Goal: Information Seeking & Learning: Check status

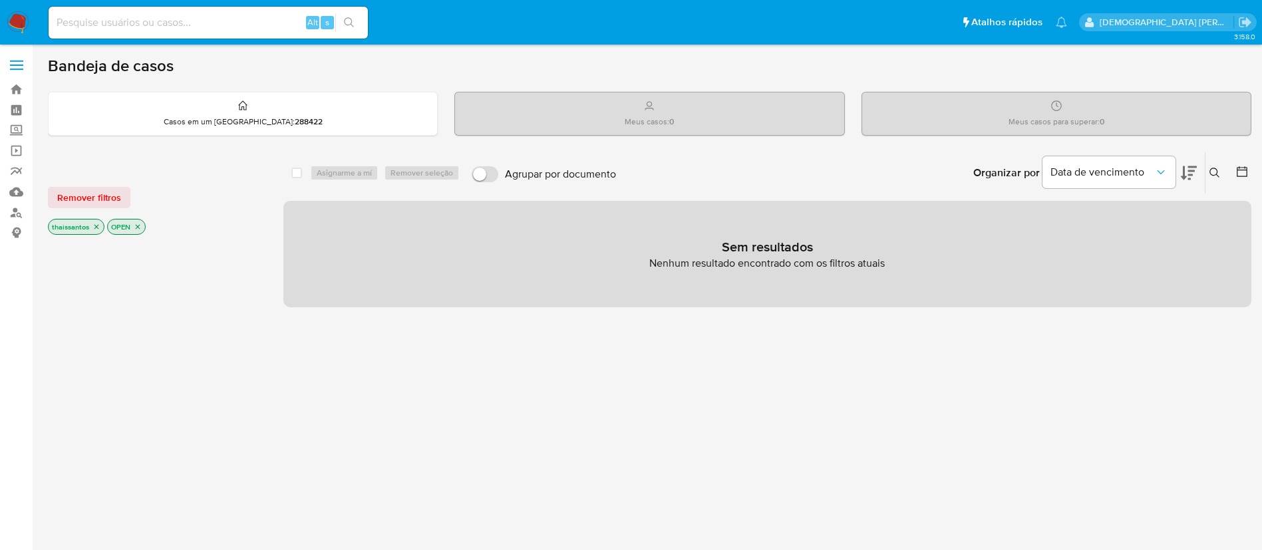
click at [198, 31] on input at bounding box center [208, 22] width 319 height 17
paste input "434735345"
type input "434735345"
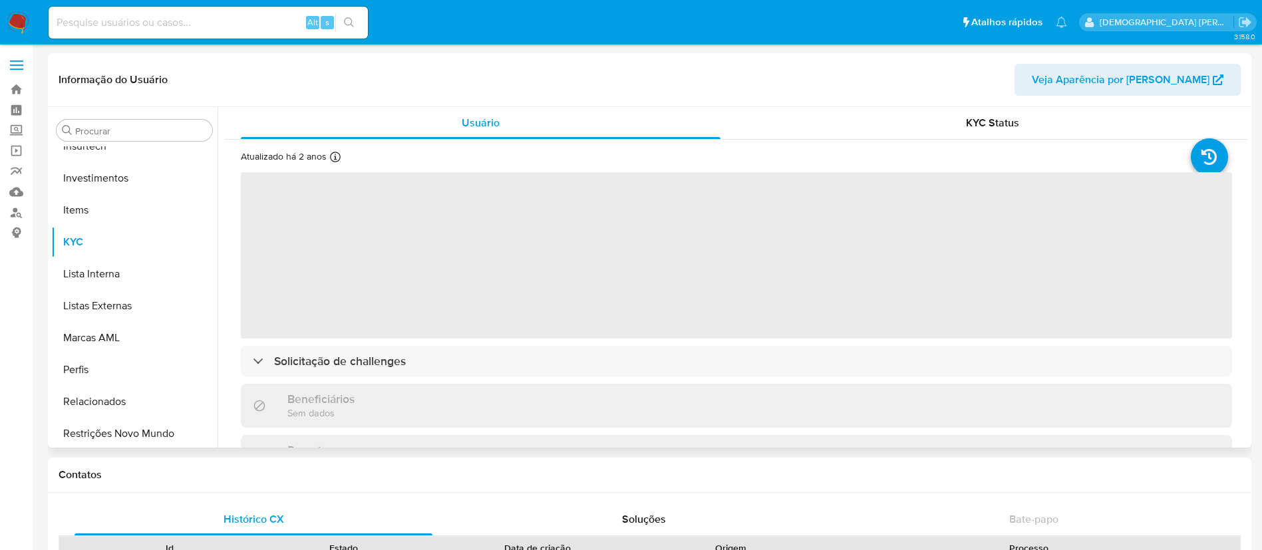
scroll to position [626, 0]
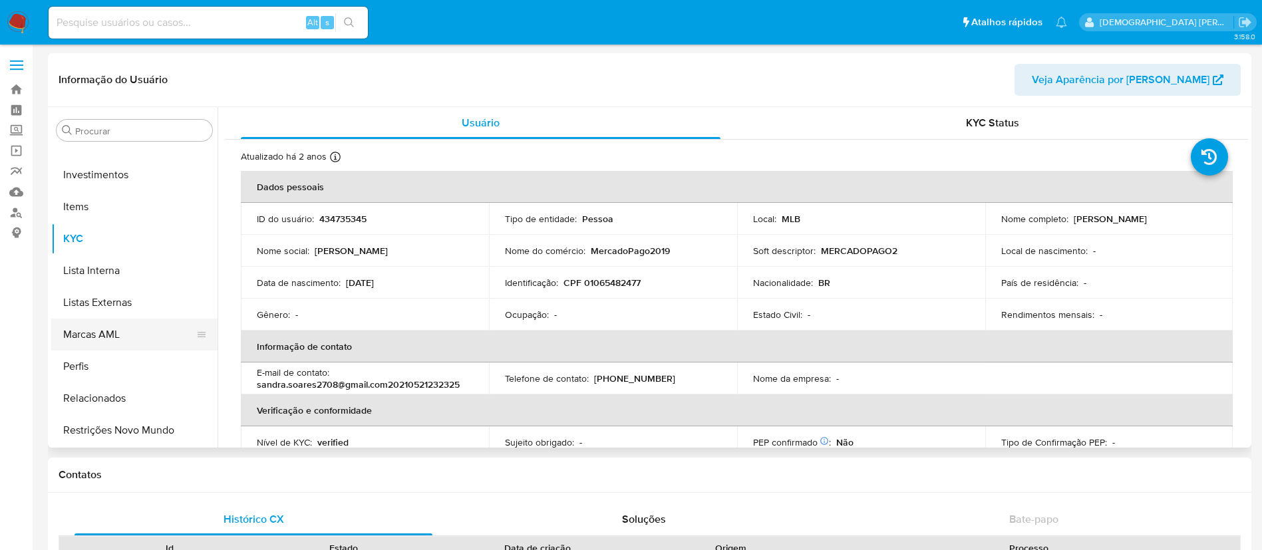
select select "10"
click at [144, 267] on button "Lista Interna" at bounding box center [129, 271] width 156 height 32
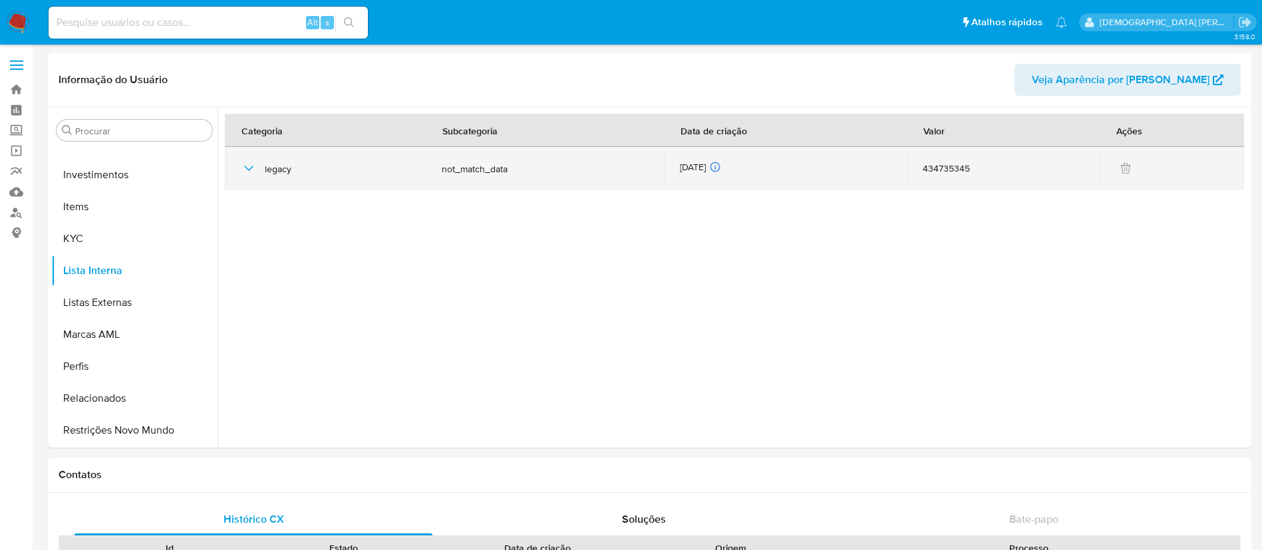
click at [250, 170] on icon "button" at bounding box center [249, 168] width 16 height 16
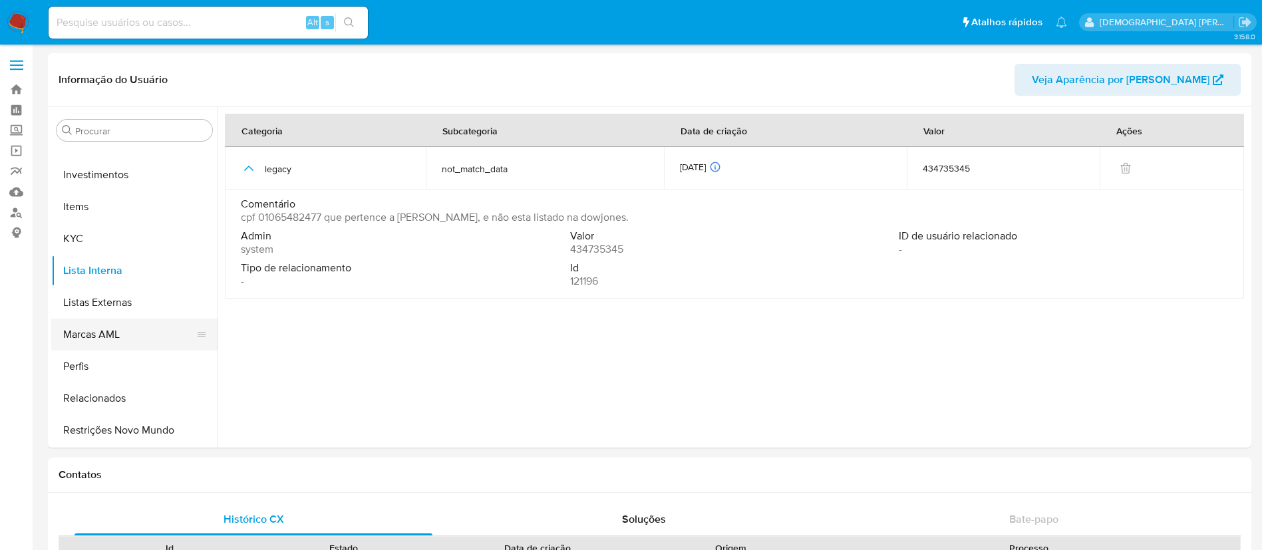
click at [136, 327] on button "Marcas AML" at bounding box center [129, 335] width 156 height 32
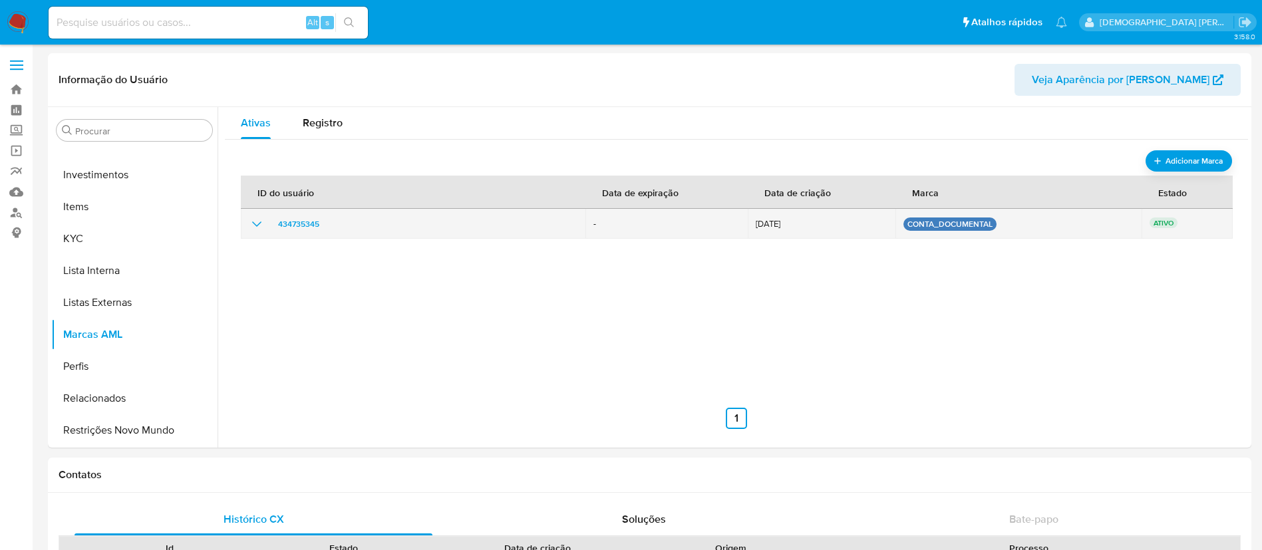
click at [263, 224] on icon "show_hidden_detail_by_id_434735345" at bounding box center [257, 224] width 16 height 16
click at [263, 226] on icon "show_hidden_detail_by_id_434735345" at bounding box center [257, 224] width 16 height 16
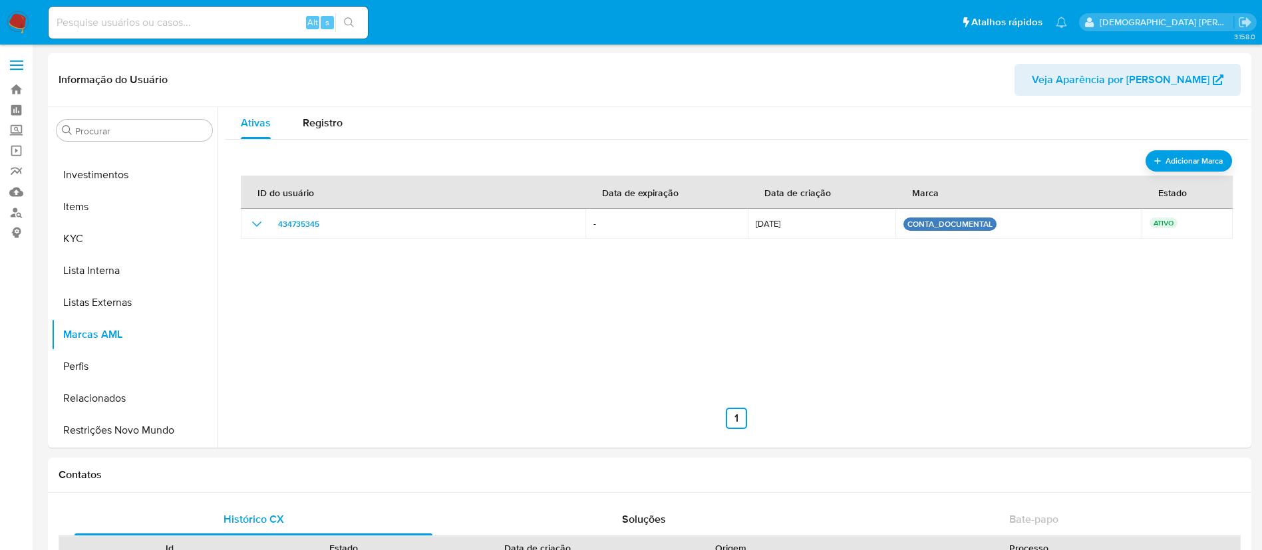
click at [247, 19] on input at bounding box center [208, 22] width 319 height 17
paste input "59329297"
type input "59329297"
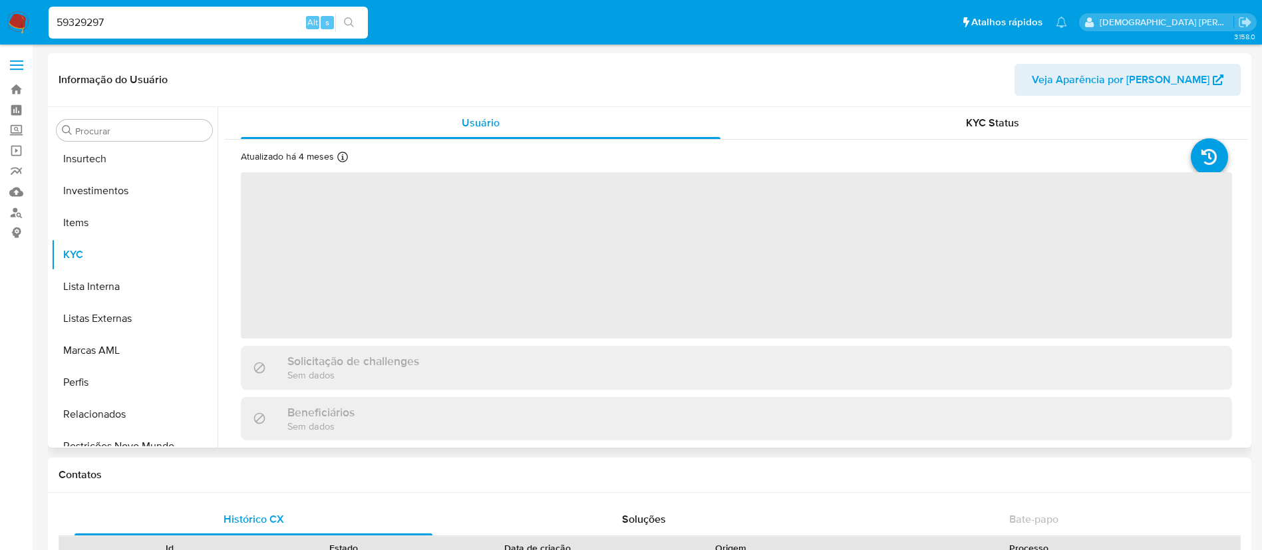
scroll to position [626, 0]
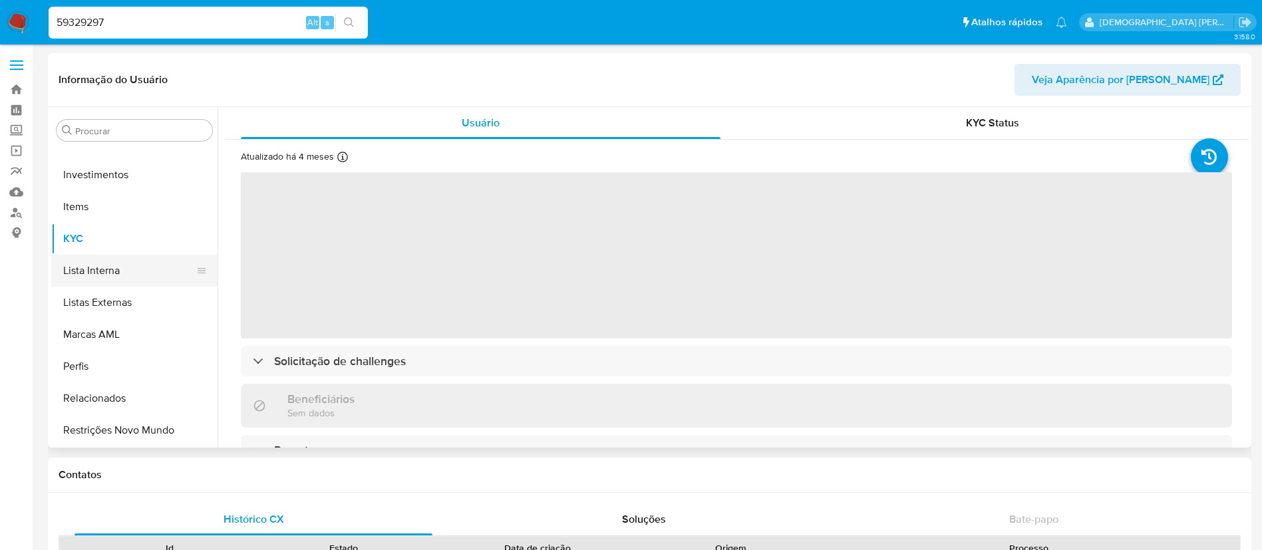
click at [165, 265] on button "Lista Interna" at bounding box center [129, 271] width 156 height 32
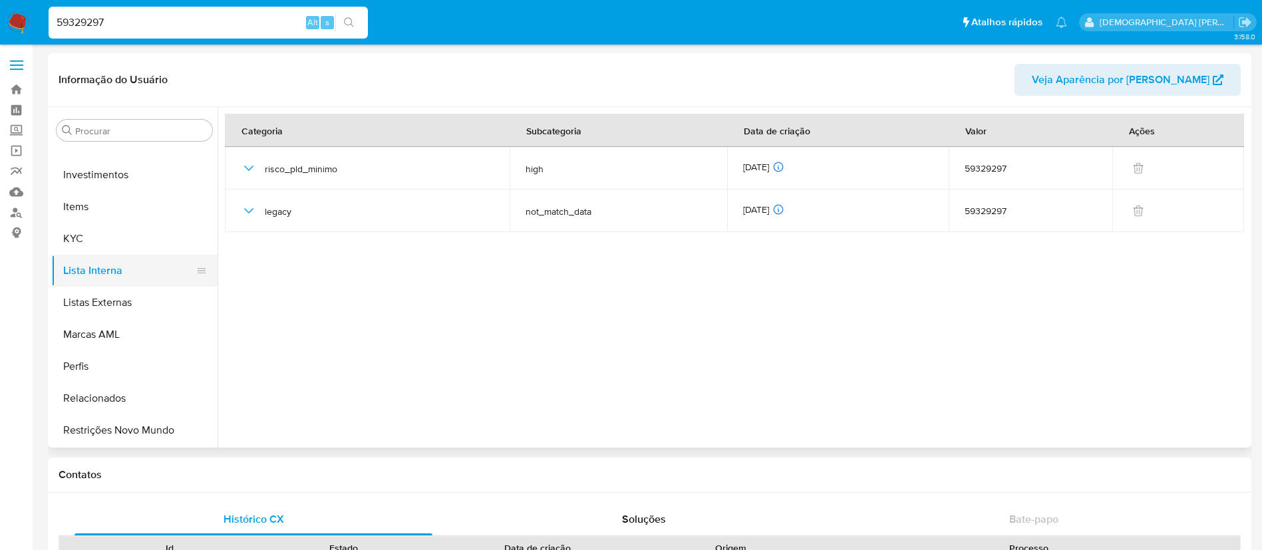
select select "10"
click at [127, 324] on button "Marcas AML" at bounding box center [129, 335] width 156 height 32
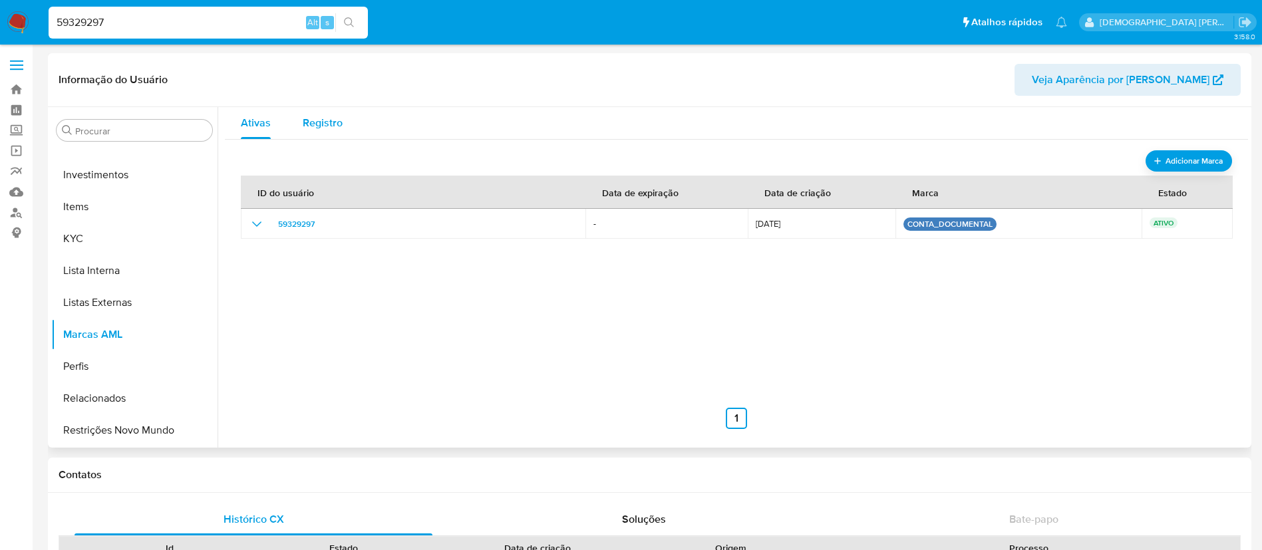
click at [303, 115] on span "Registro" at bounding box center [323, 122] width 40 height 15
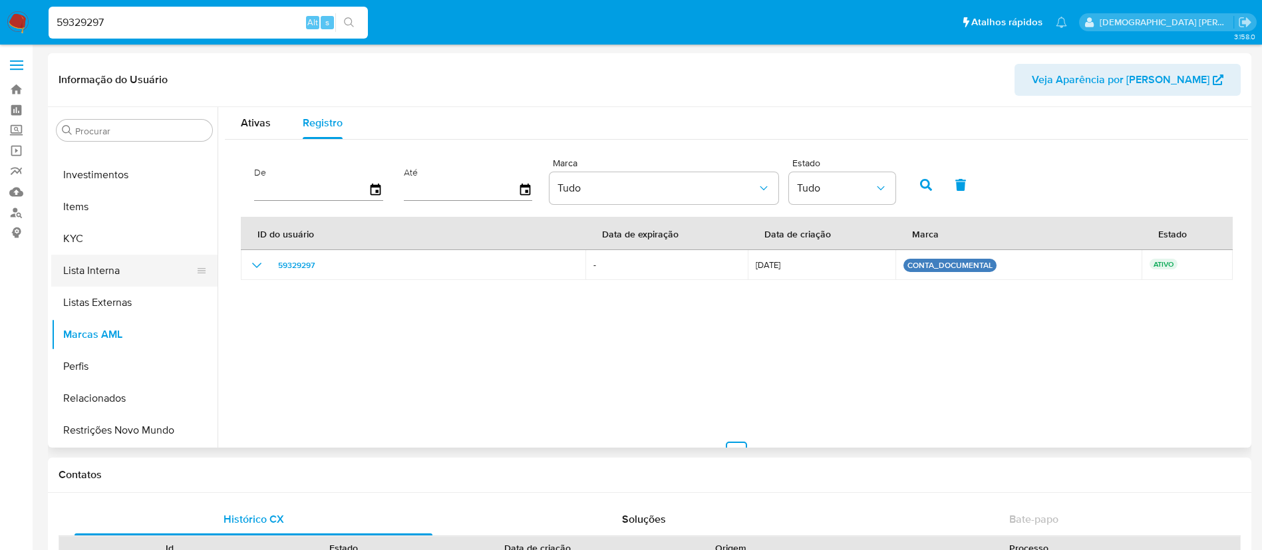
click at [152, 275] on button "Lista Interna" at bounding box center [129, 271] width 156 height 32
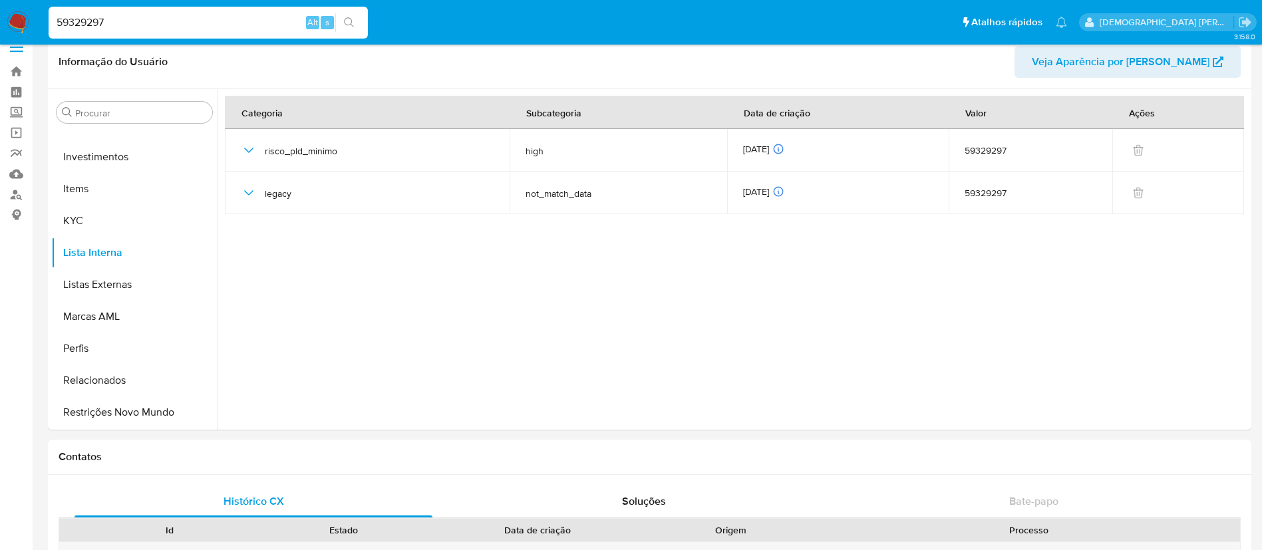
scroll to position [0, 0]
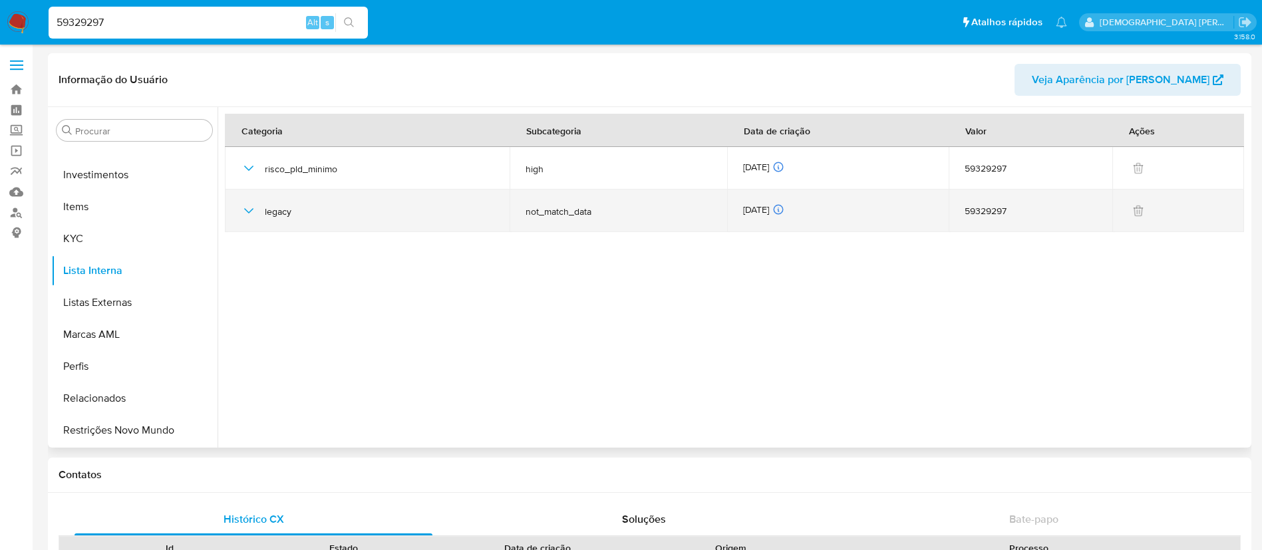
click at [253, 213] on icon "button" at bounding box center [249, 211] width 16 height 16
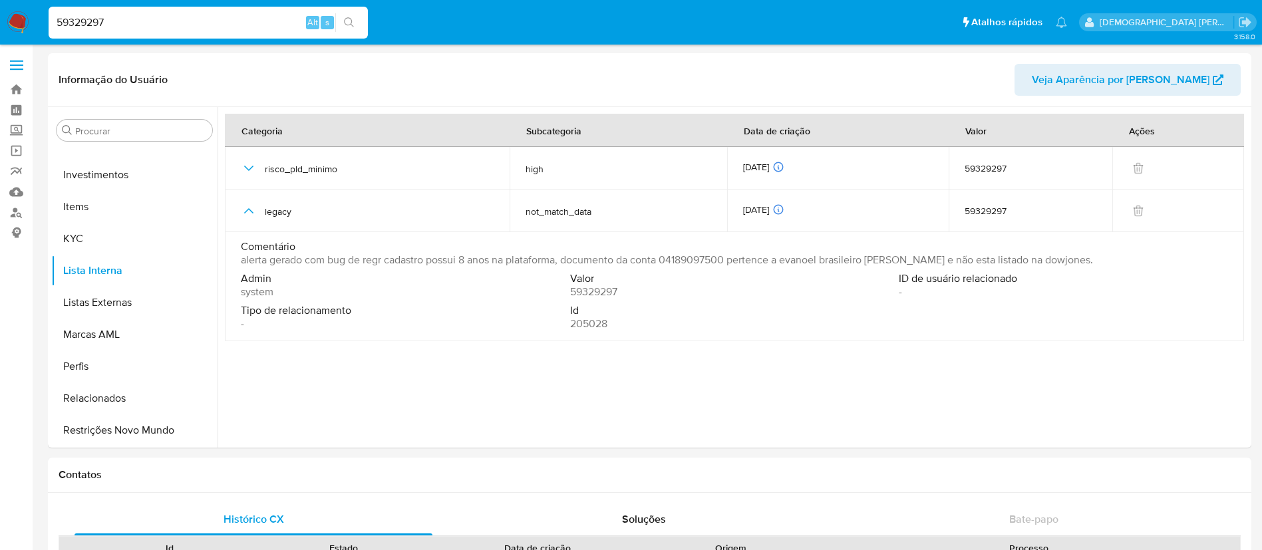
click at [217, 23] on input "59329297" at bounding box center [208, 22] width 319 height 17
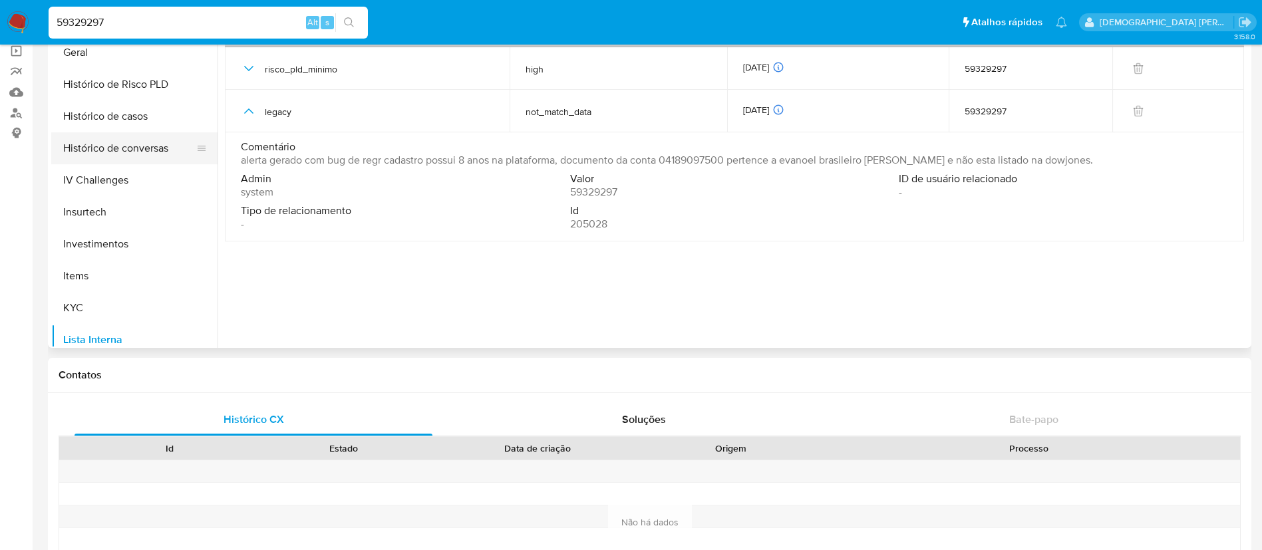
scroll to position [426, 0]
click at [148, 154] on button "Histórico de casos" at bounding box center [129, 147] width 156 height 32
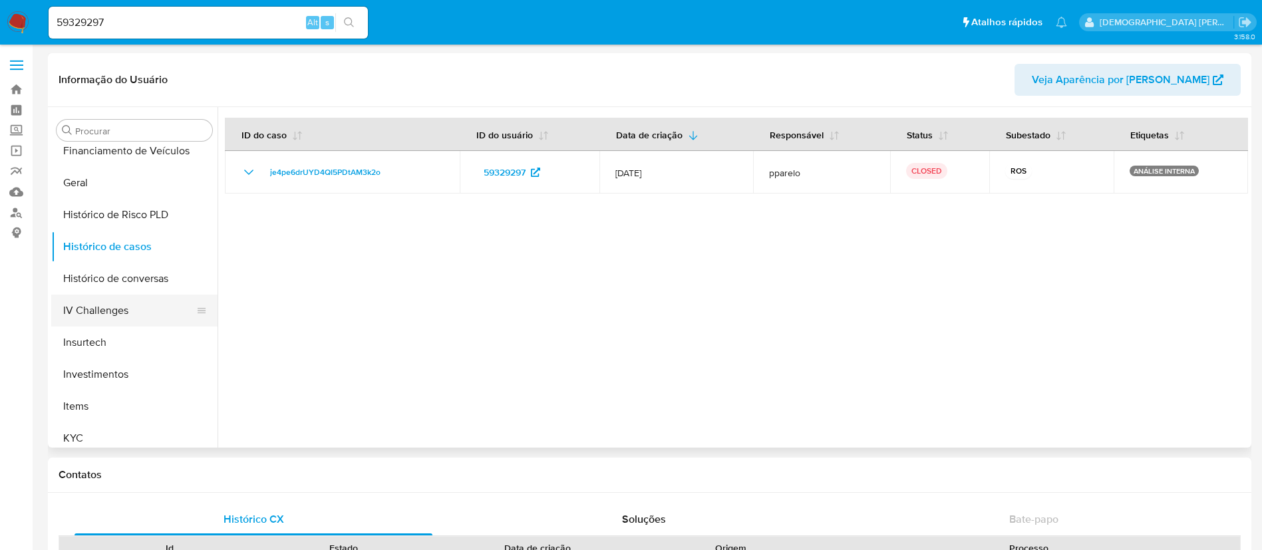
scroll to position [626, 0]
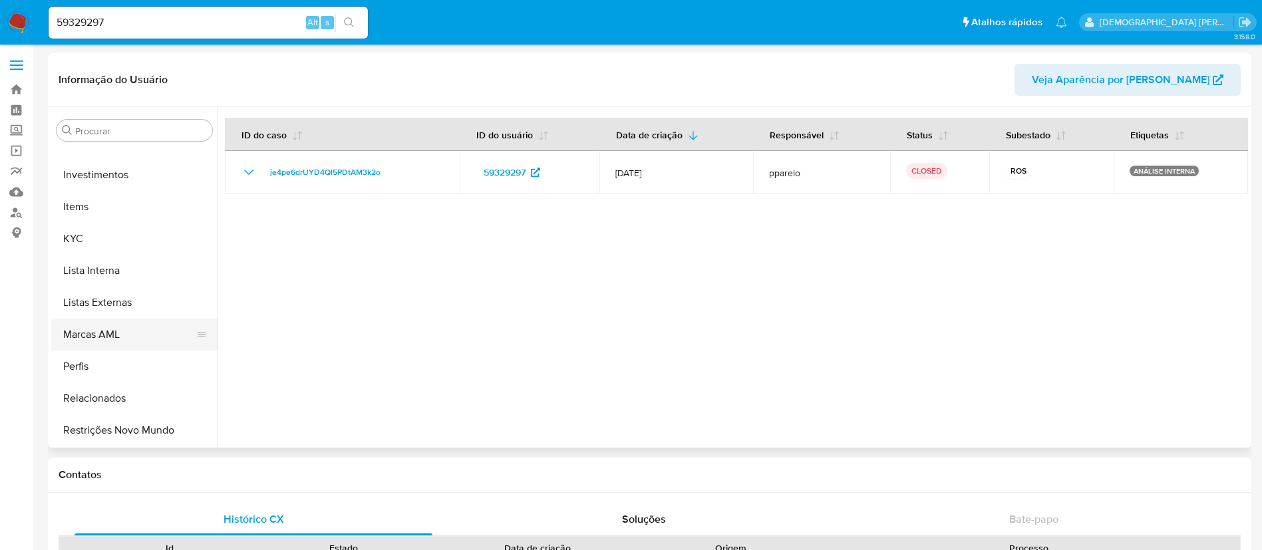
click at [122, 322] on button "Marcas AML" at bounding box center [129, 335] width 156 height 32
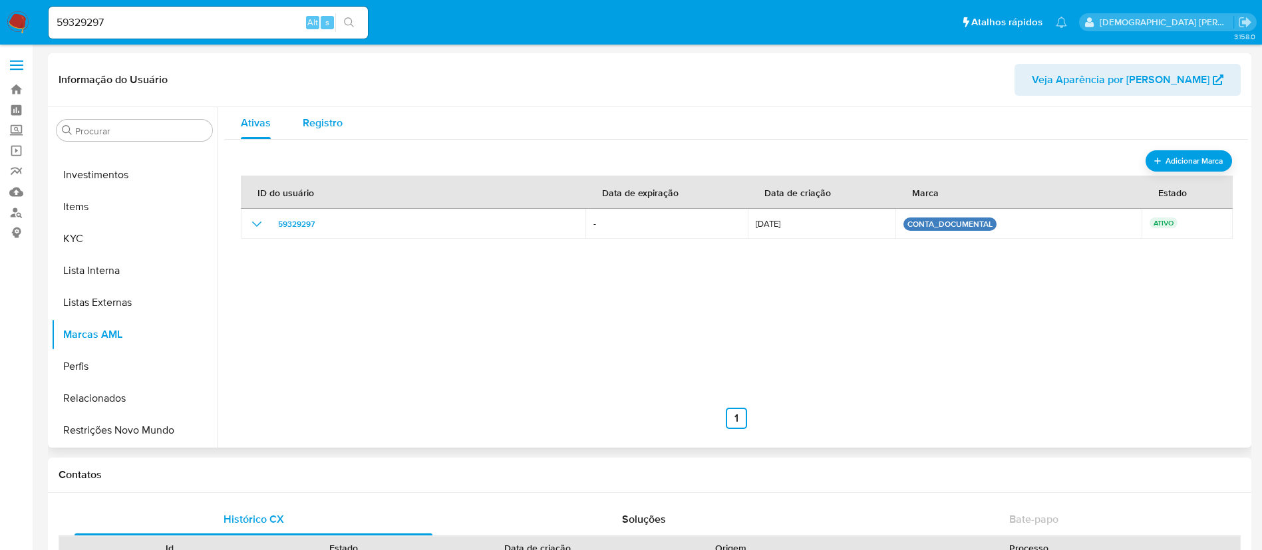
click at [319, 124] on span "Registro" at bounding box center [323, 122] width 40 height 15
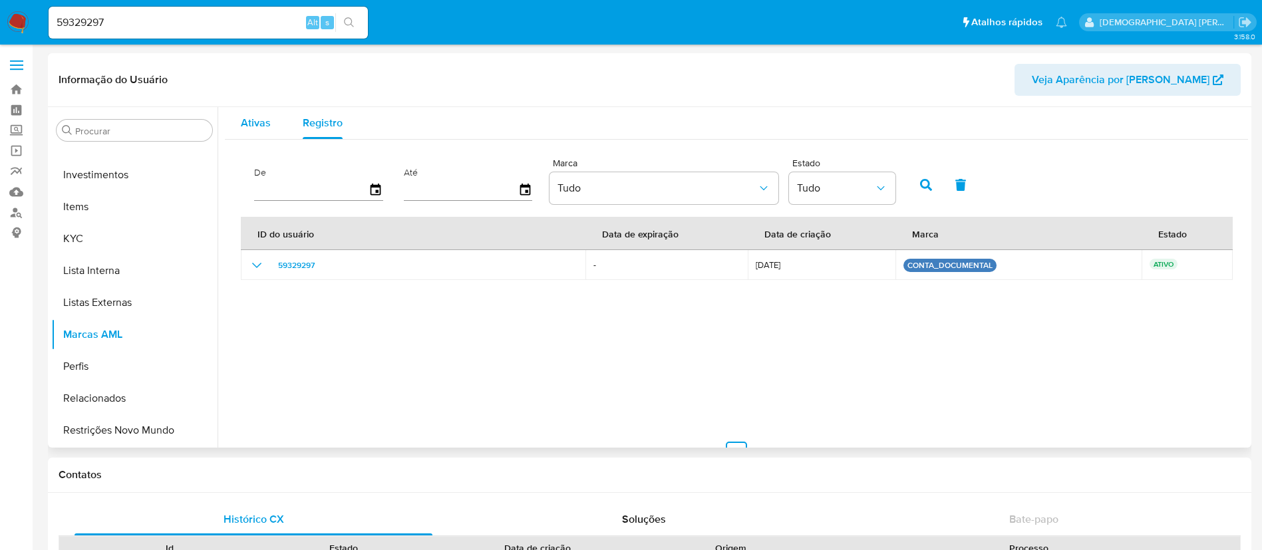
click at [277, 122] on button "Ativas" at bounding box center [256, 123] width 62 height 32
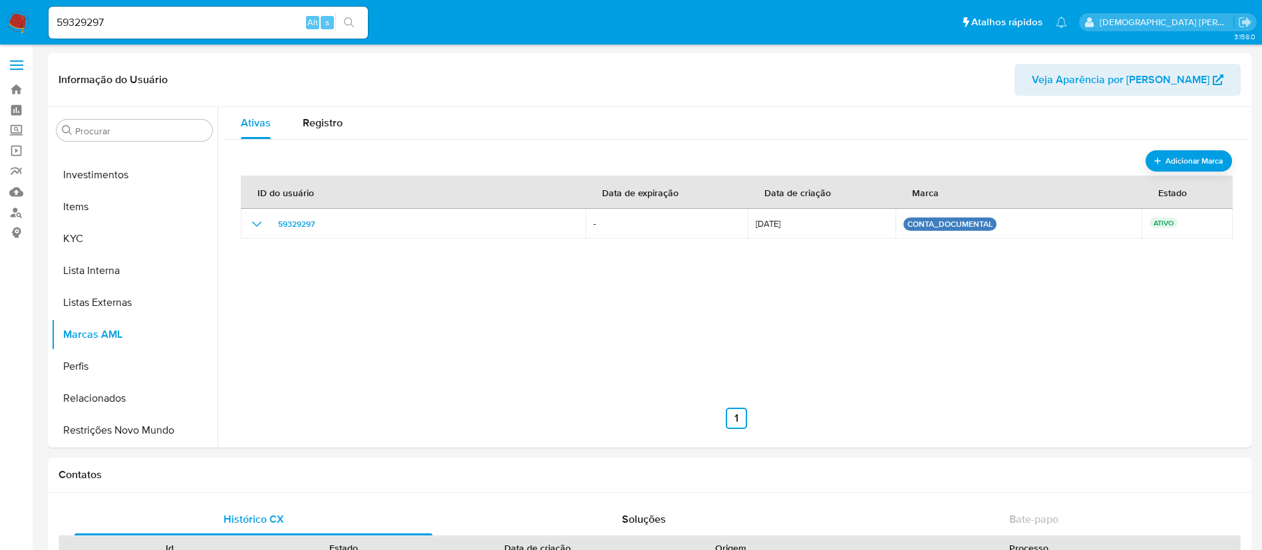
click at [240, 23] on input "59329297" at bounding box center [208, 22] width 319 height 17
paste input "280921004"
type input "280921004"
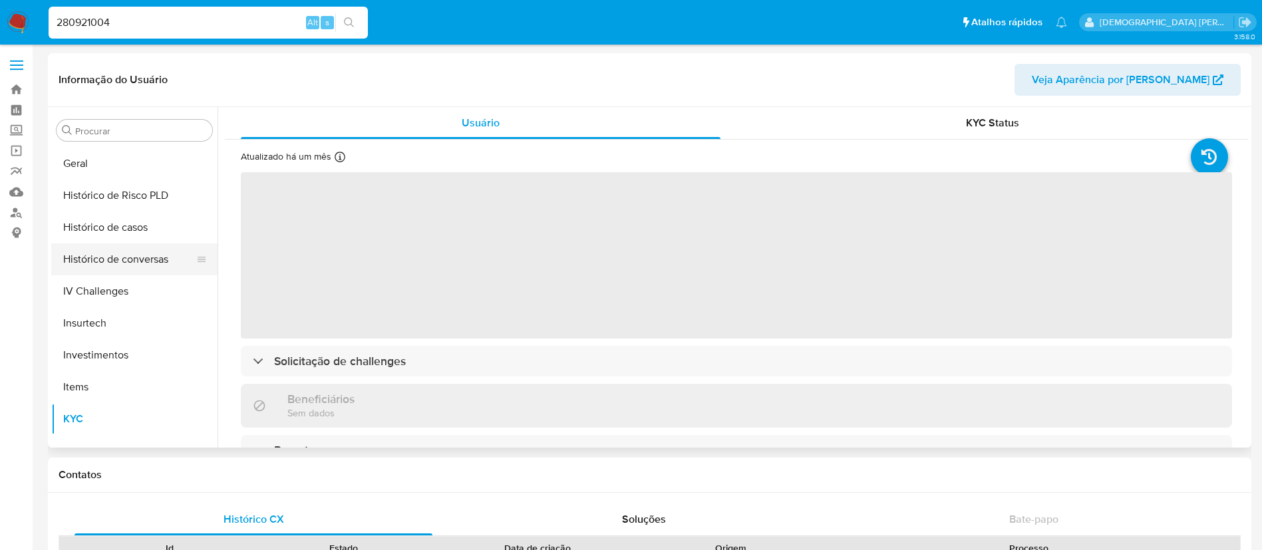
scroll to position [426, 0]
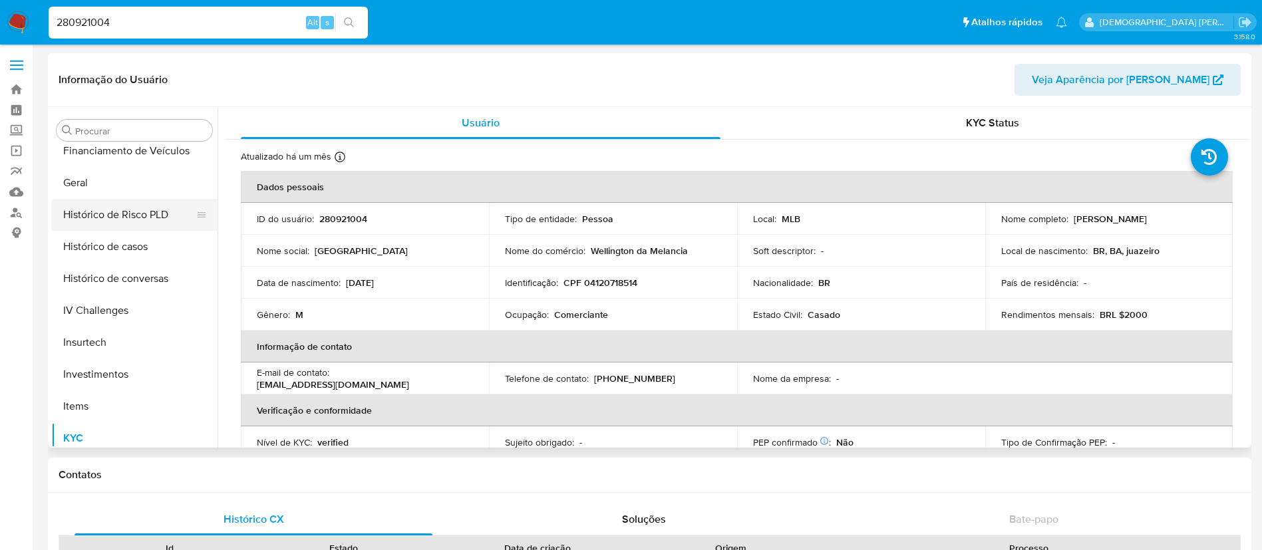
select select "10"
click at [132, 239] on button "Histórico de casos" at bounding box center [129, 247] width 156 height 32
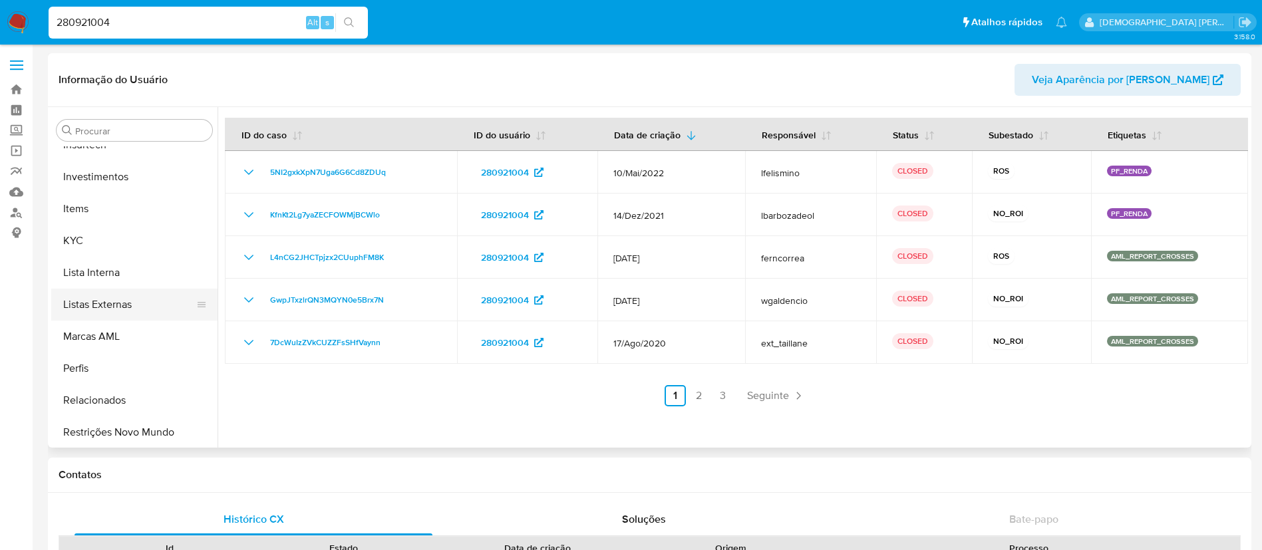
scroll to position [626, 0]
click at [118, 329] on button "Marcas AML" at bounding box center [129, 335] width 156 height 32
